Goal: Use online tool/utility: Utilize a website feature to perform a specific function

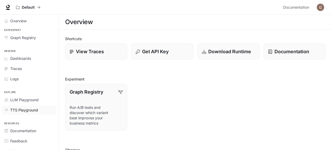
click at [28, 108] on span "TTS Playground" at bounding box center [24, 111] width 28 height 6
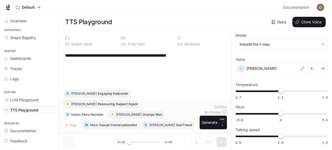
click at [88, 115] on p "Story Narrator" at bounding box center [93, 114] width 22 height 3
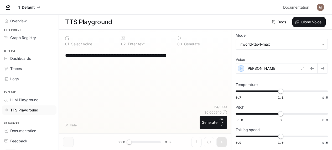
type textarea "**********"
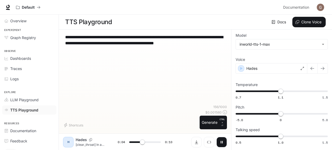
click at [77, 140] on p "Hades" at bounding box center [81, 139] width 11 height 5
click at [34, 110] on span "TTS Playground" at bounding box center [24, 111] width 28 height 6
type input "*"
type input "****"
click at [259, 88] on span "0.7 1.1 1.5 0.91" at bounding box center [281, 92] width 90 height 8
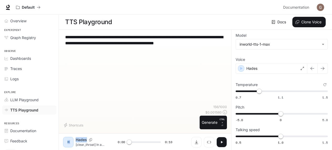
drag, startPoint x: 65, startPoint y: 143, endPoint x: 92, endPoint y: 142, distance: 26.8
click at [92, 142] on div "H Hades [clear_throat] In a realm where magic flows like rivers and dragons soa…" at bounding box center [90, 142] width 55 height 11
click at [92, 142] on div "Hades [clear_throat] In a realm where magic flows like rivers and dragons soar …" at bounding box center [97, 142] width 42 height 10
click at [92, 142] on div "Hades" at bounding box center [97, 139] width 42 height 5
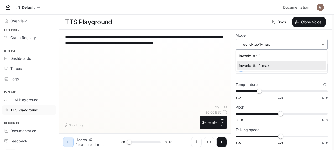
click at [299, 44] on body "**********" at bounding box center [167, 75] width 334 height 151
click at [299, 44] on div at bounding box center [167, 75] width 334 height 150
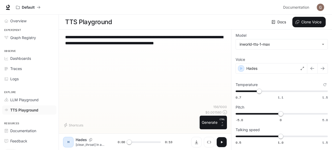
click at [16, 108] on span "TTS Playground" at bounding box center [24, 111] width 28 height 6
click at [220, 125] on p "CTRL + ⏎" at bounding box center [222, 122] width 5 height 9
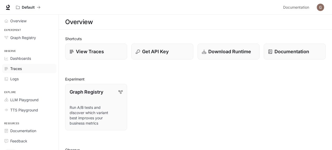
click at [15, 66] on span "Traces" at bounding box center [16, 69] width 12 height 6
